Goal: Use online tool/utility: Use online tool/utility

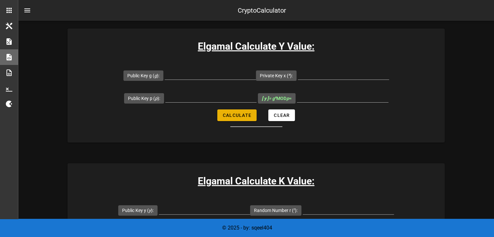
scroll to position [138, 0]
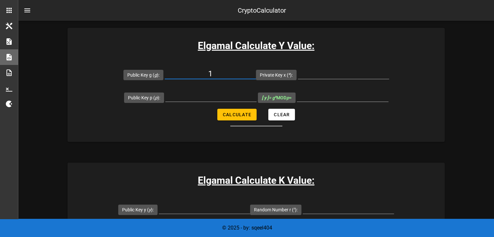
click at [214, 75] on input "1" at bounding box center [210, 73] width 91 height 10
type input "17"
click at [225, 98] on input "Public Key p ( p ):" at bounding box center [210, 96] width 91 height 10
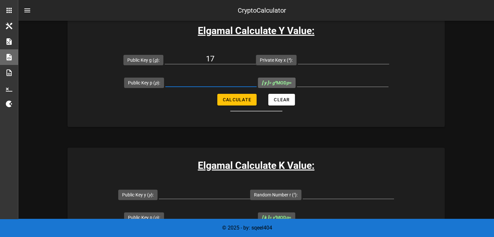
scroll to position [153, 0]
click at [309, 59] on input "Private Key x ( x ):" at bounding box center [343, 59] width 91 height 10
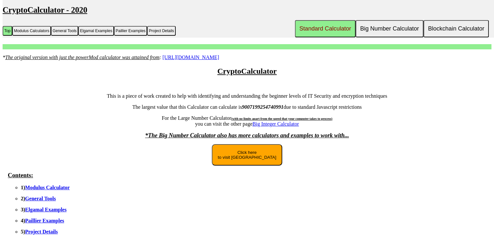
click at [235, 151] on button "Click here to visit [GEOGRAPHIC_DATA]" at bounding box center [247, 154] width 70 height 21
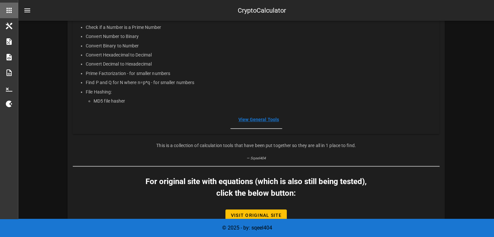
scroll to position [186, 0]
